Goal: Navigation & Orientation: Find specific page/section

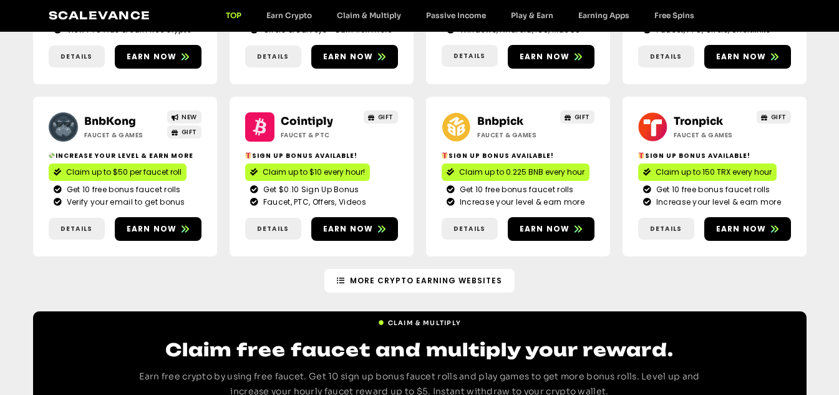
scroll to position [249, 0]
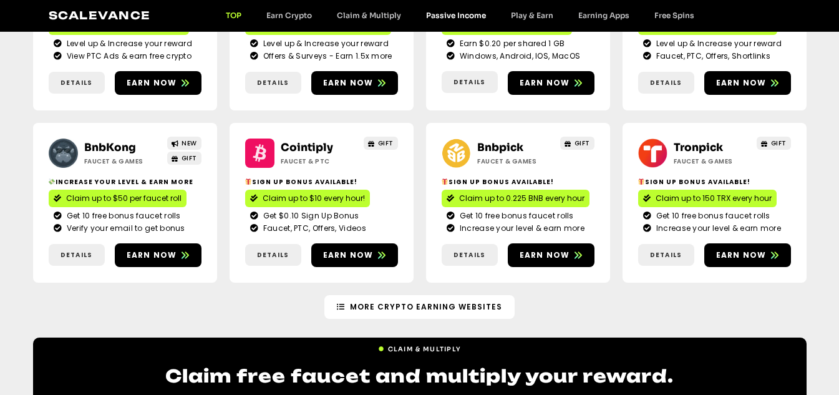
click at [451, 14] on link "Passive Income" at bounding box center [456, 15] width 85 height 9
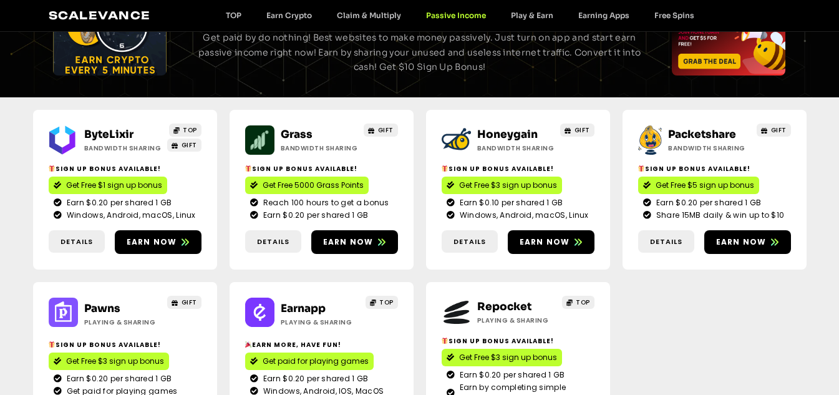
scroll to position [95, 0]
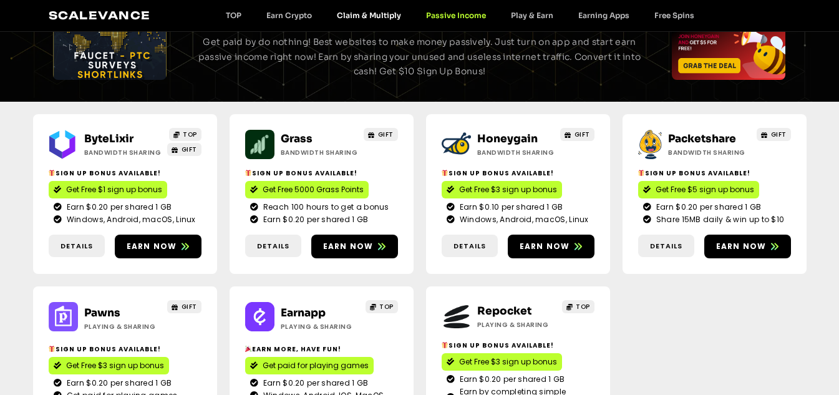
click at [364, 14] on link "Claim & Multiply" at bounding box center [368, 15] width 89 height 9
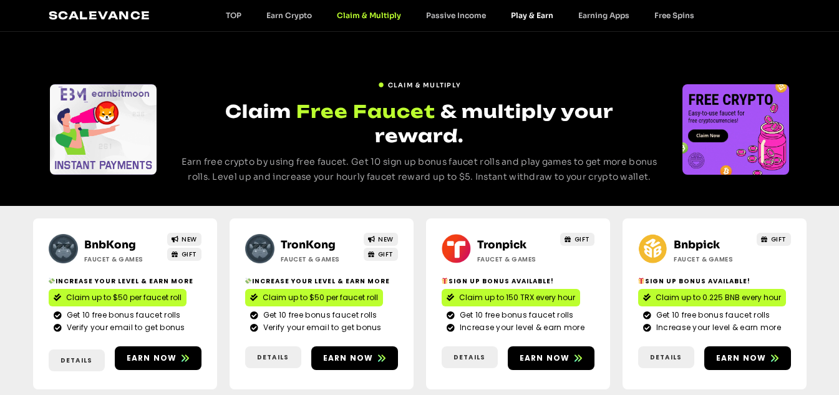
click at [526, 12] on link "Play & Earn" at bounding box center [531, 15] width 67 height 9
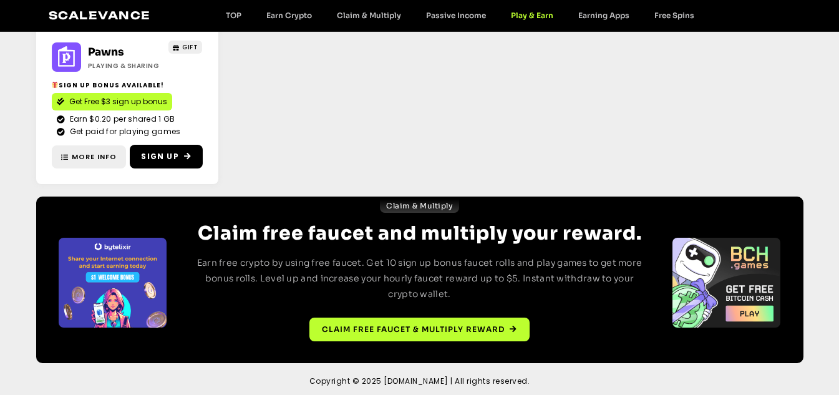
scroll to position [388, 0]
